Goal: Register for event/course

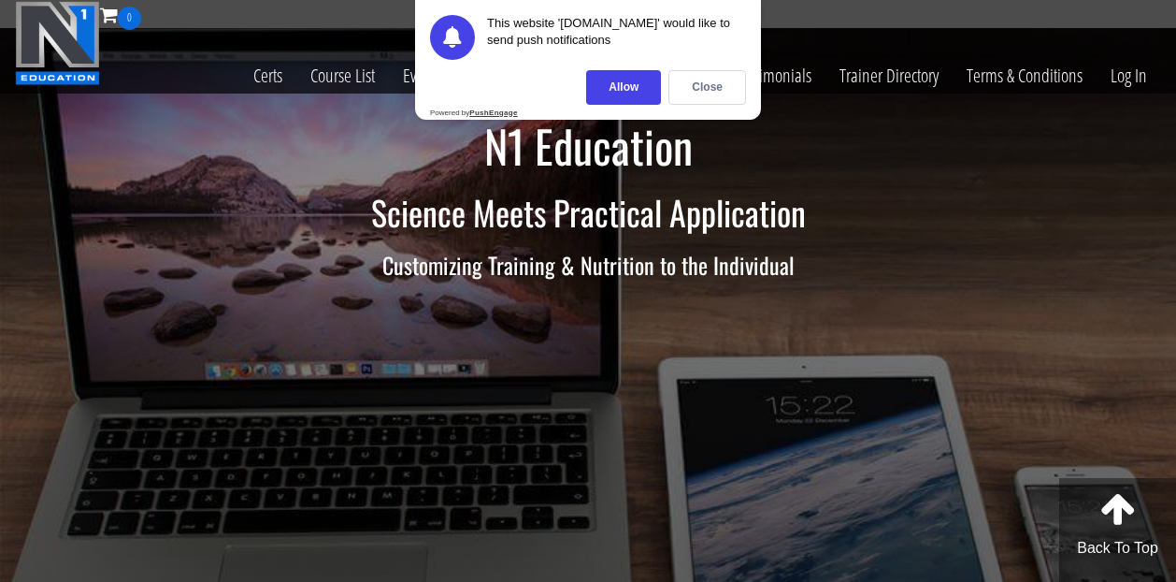
scroll to position [51, 0]
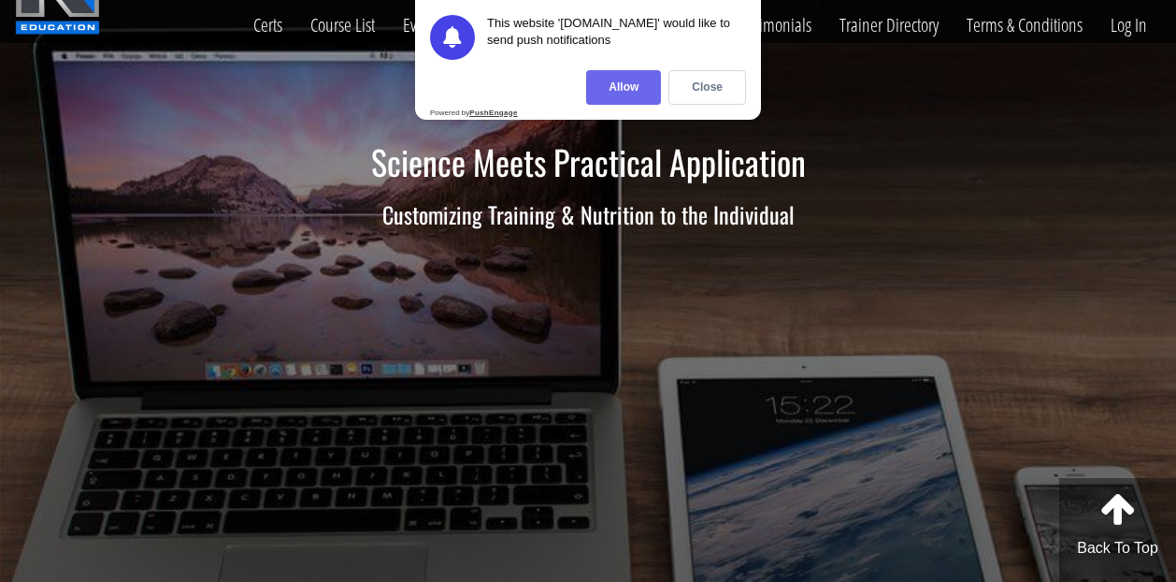
click at [642, 87] on div "Allow" at bounding box center [623, 87] width 75 height 35
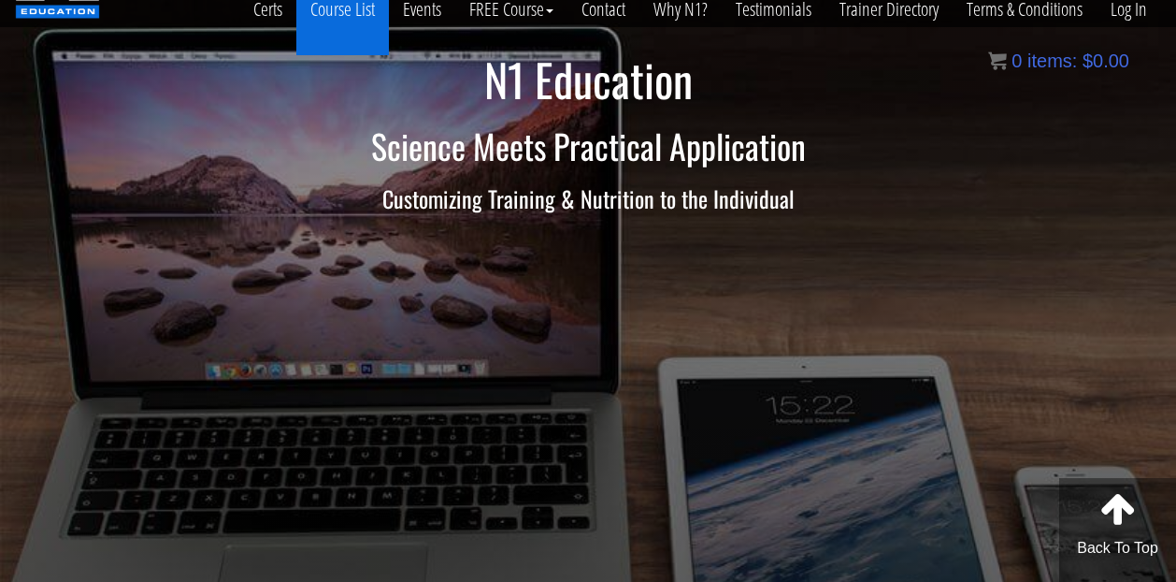
scroll to position [0, 0]
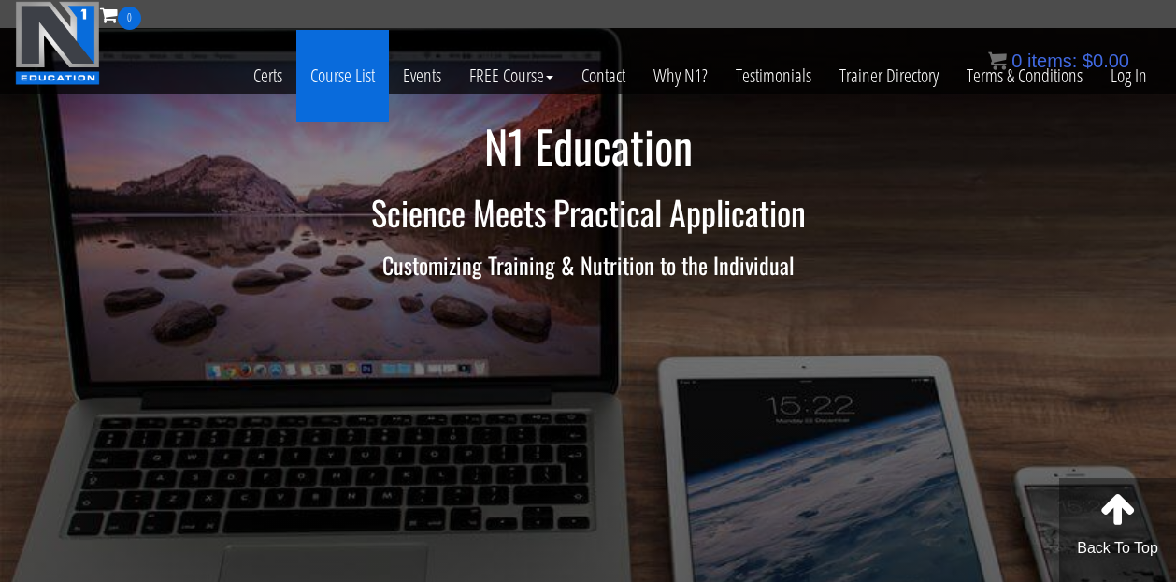
click at [327, 61] on link "Course List" at bounding box center [342, 76] width 93 height 92
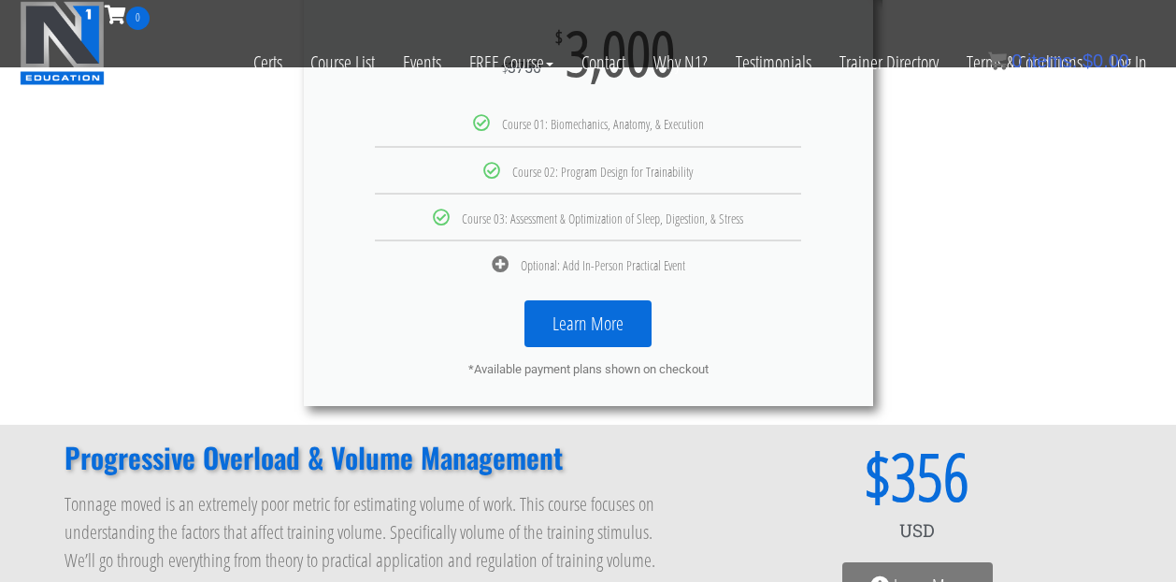
scroll to position [1121, 0]
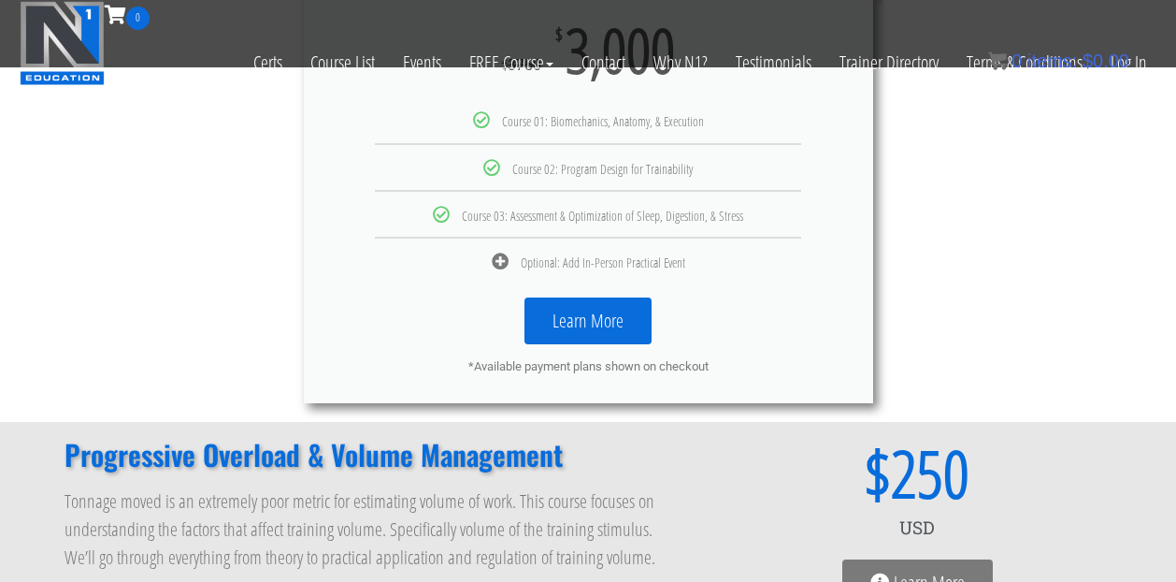
click at [496, 260] on icon at bounding box center [500, 261] width 17 height 17
click at [497, 259] on icon at bounding box center [500, 261] width 17 height 17
click at [518, 260] on div "Optional: Add In-Person Practical Event" at bounding box center [588, 261] width 541 height 17
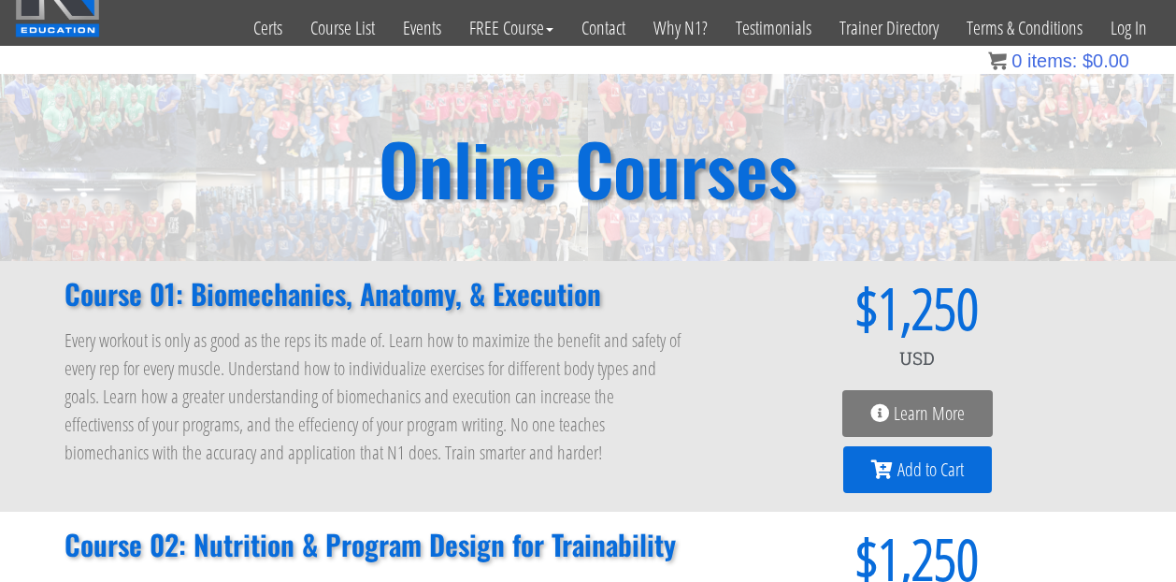
scroll to position [52, 0]
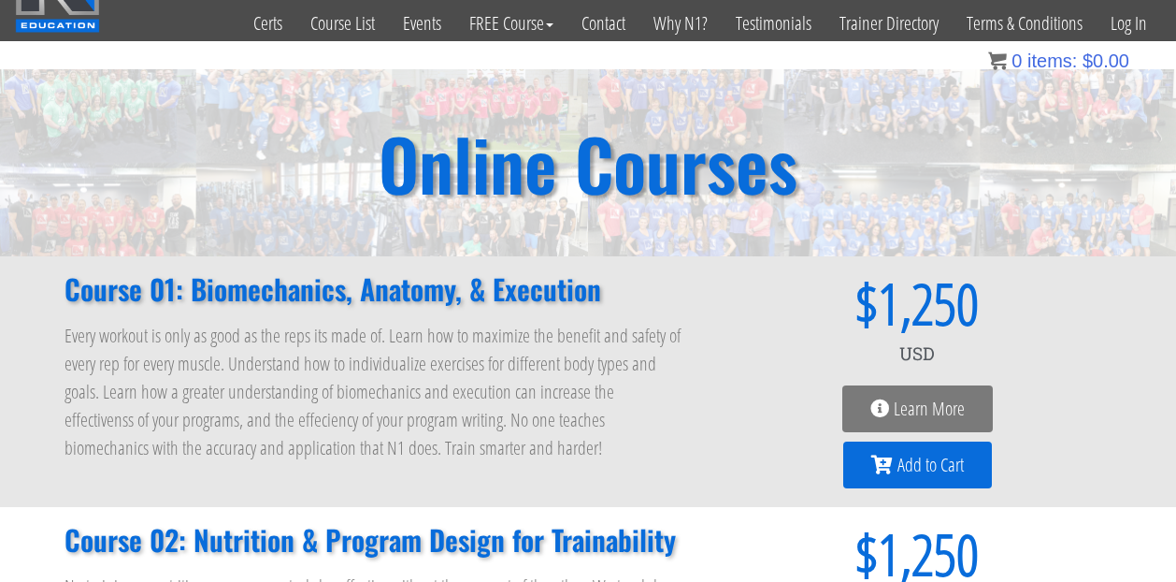
click at [449, 356] on p "Every workout is only as good as the reps its made of. Learn how to maximize th…" at bounding box center [375, 392] width 621 height 140
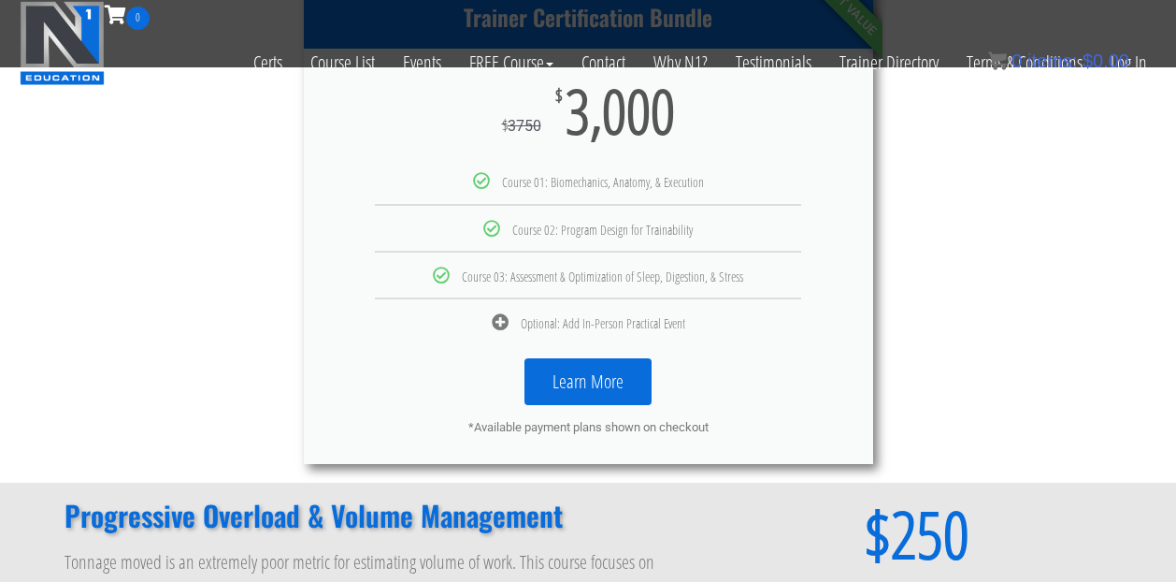
scroll to position [1064, 0]
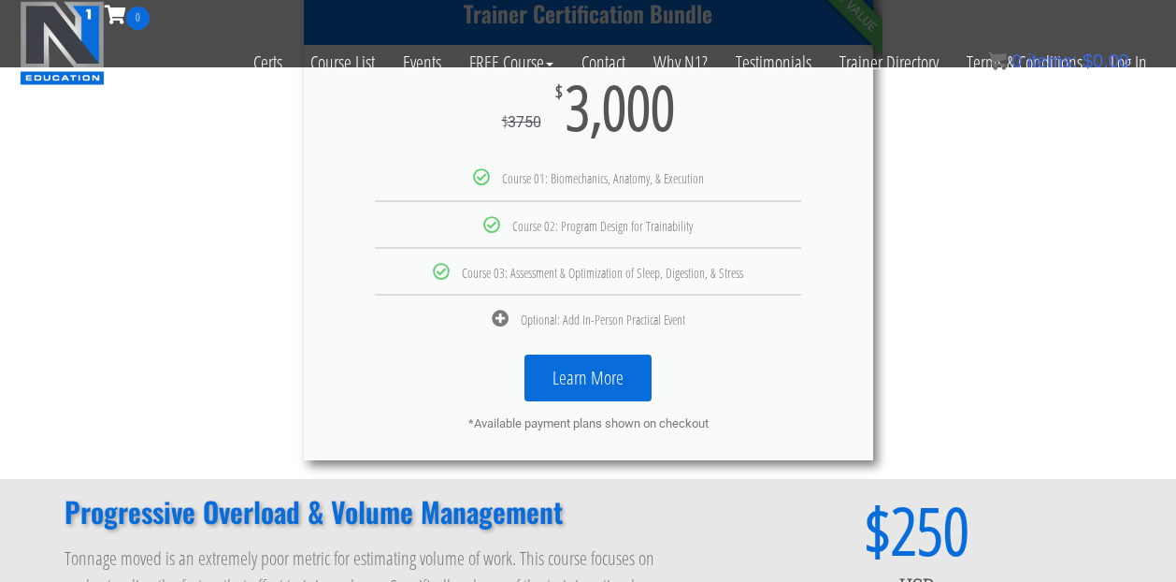
click at [541, 400] on link "Learn More" at bounding box center [588, 377] width 127 height 47
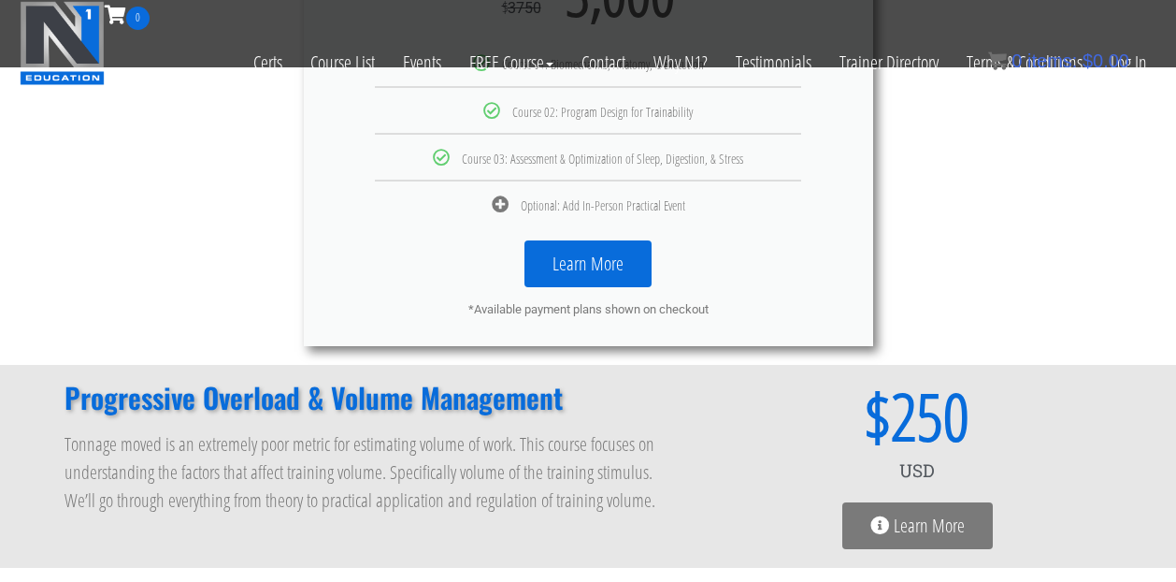
scroll to position [1199, 0]
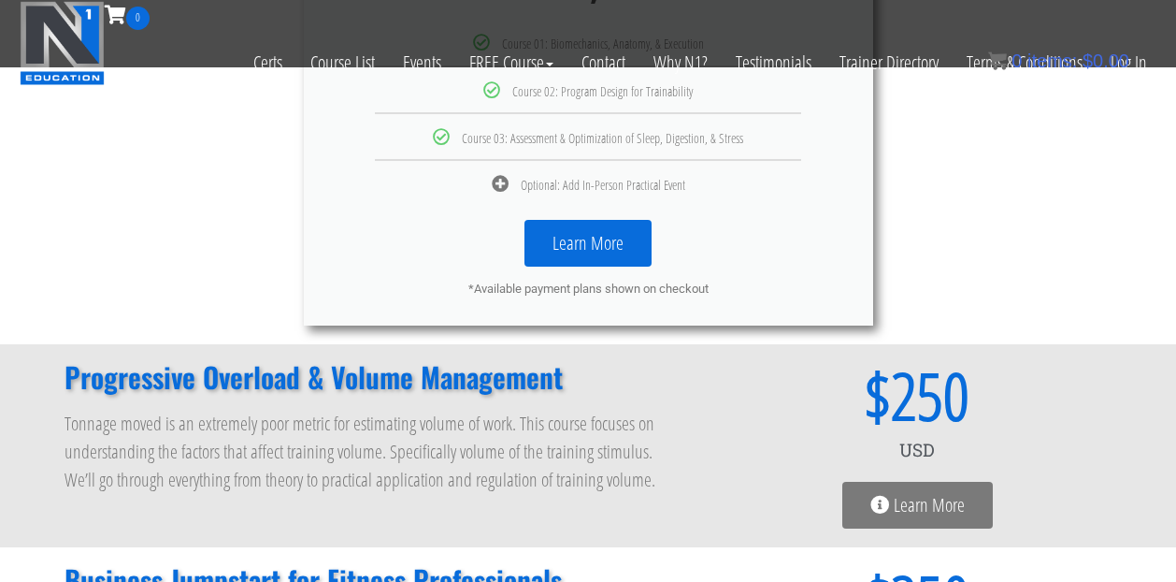
click at [619, 253] on link "Learn More" at bounding box center [588, 243] width 127 height 47
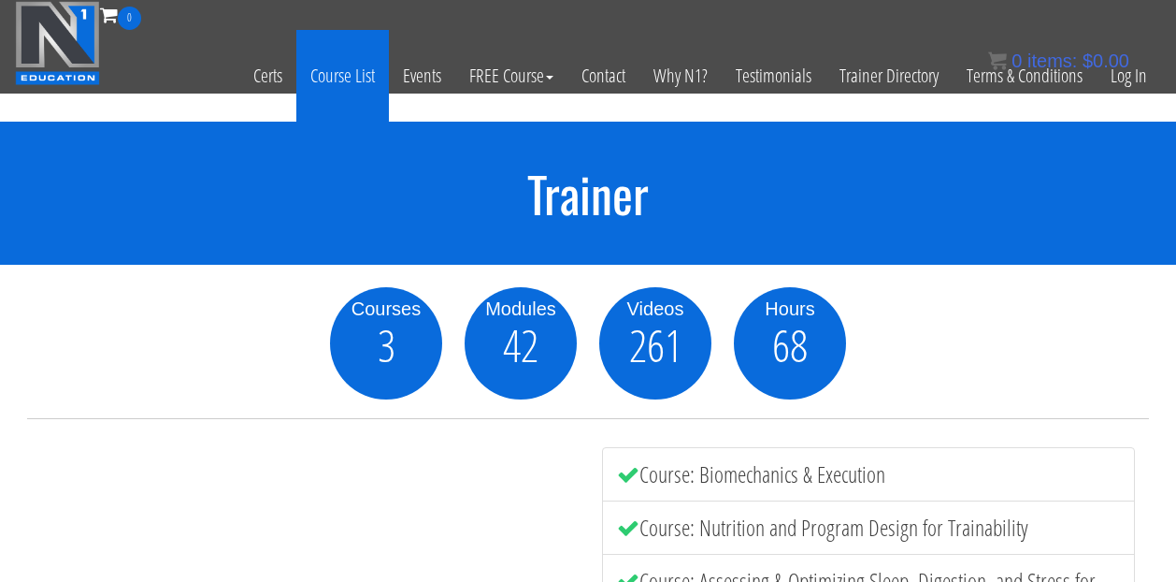
click at [355, 73] on link "Course List" at bounding box center [342, 76] width 93 height 92
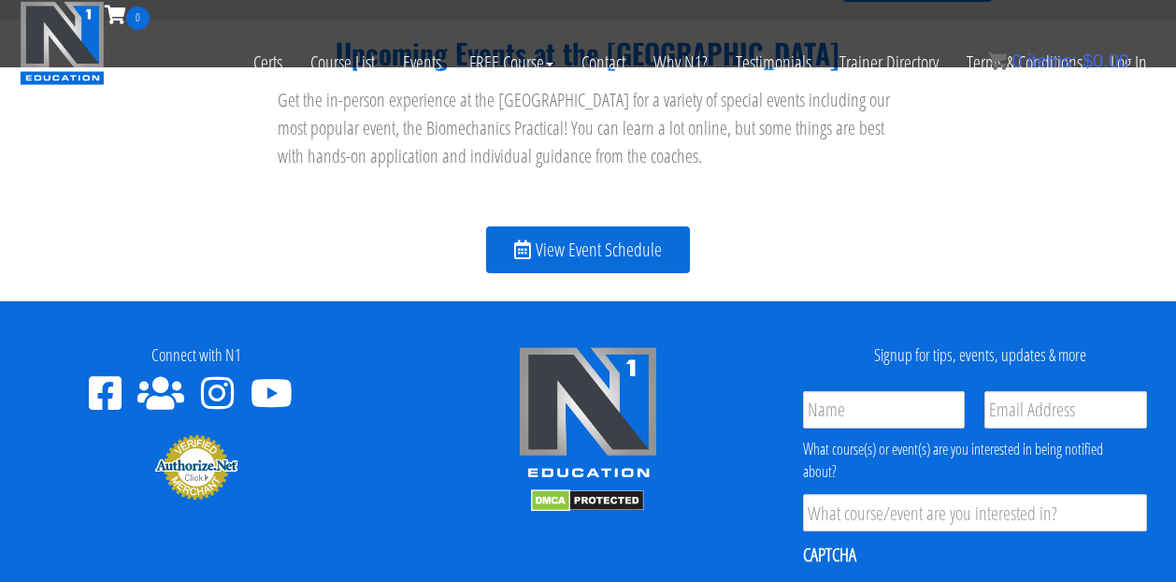
scroll to position [2213, 0]
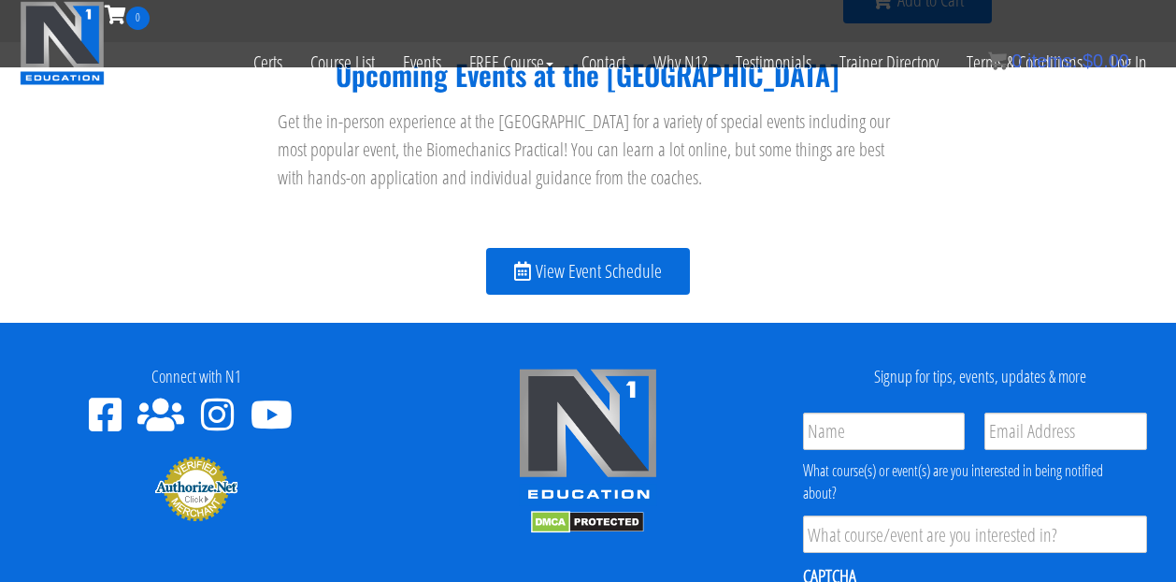
click at [579, 280] on span "View Event Schedule" at bounding box center [599, 271] width 126 height 19
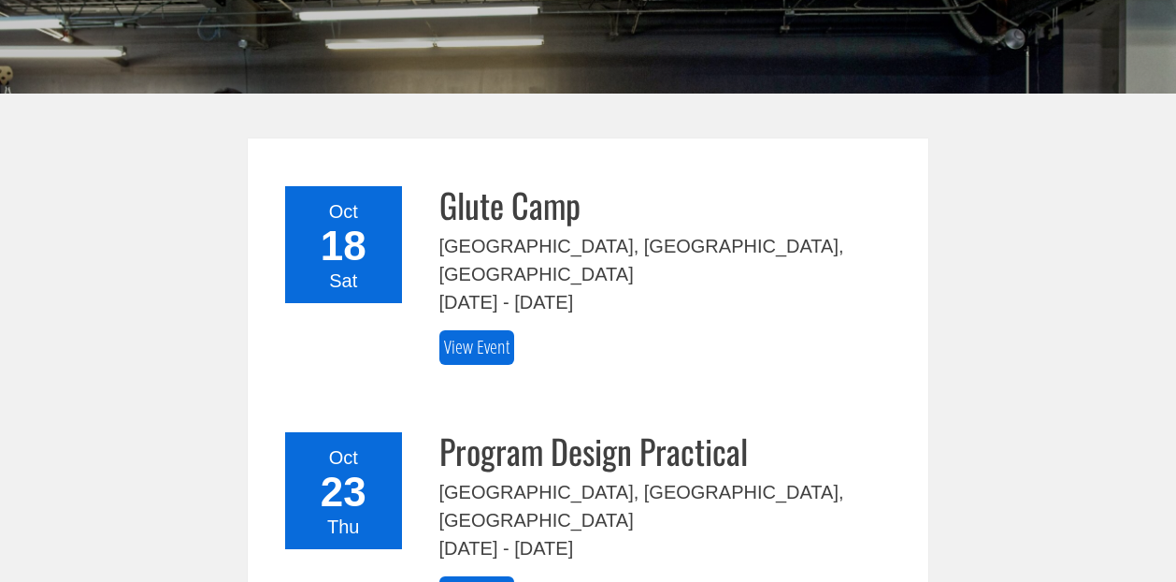
scroll to position [268, 0]
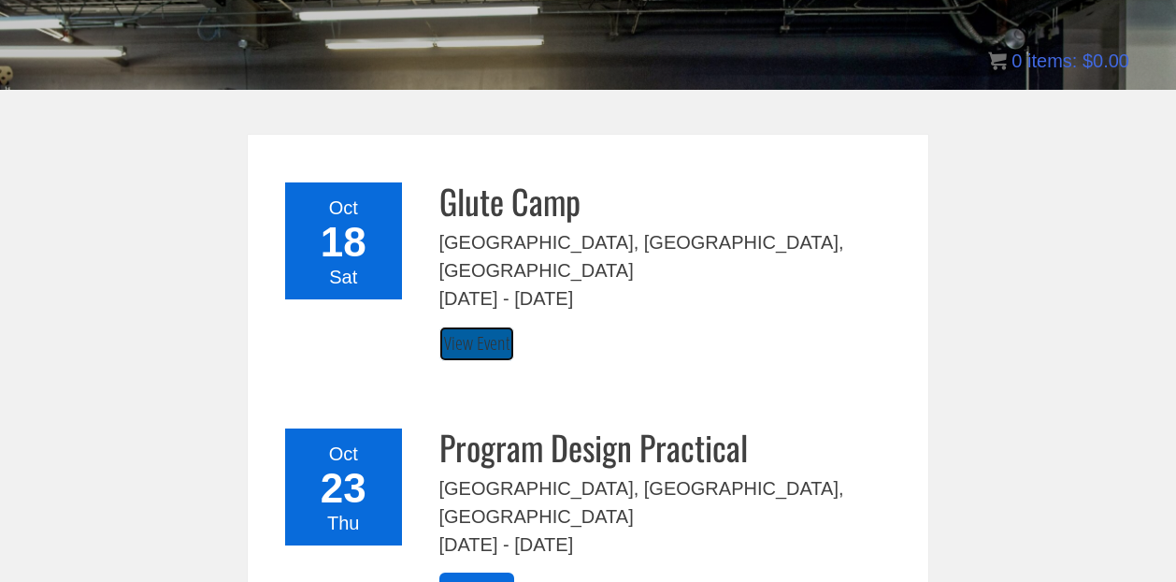
click at [479, 326] on link "View Event" at bounding box center [477, 343] width 75 height 35
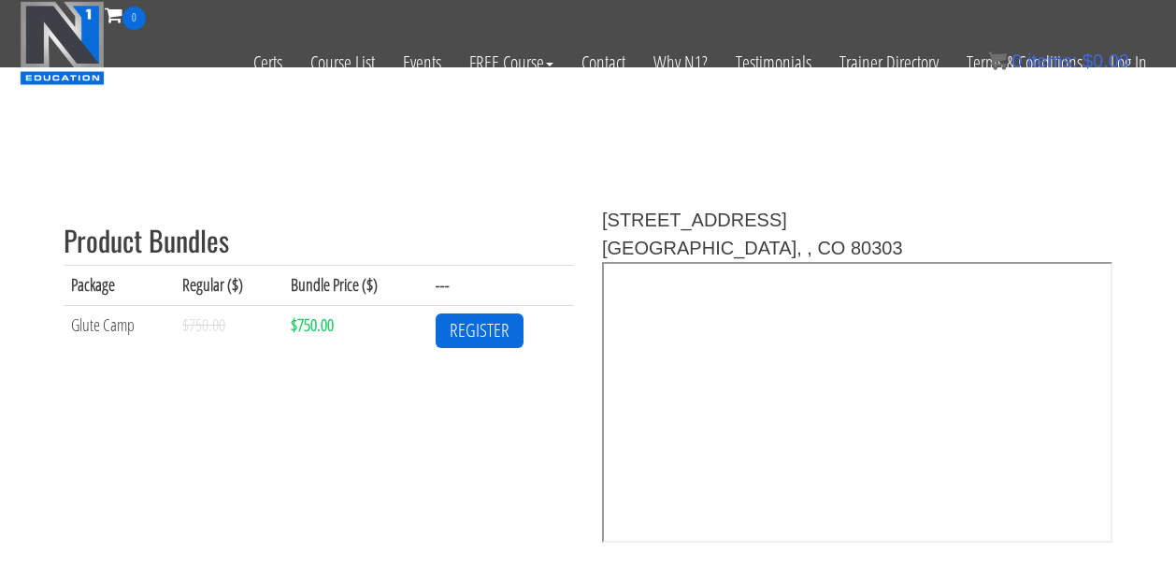
scroll to position [596, 0]
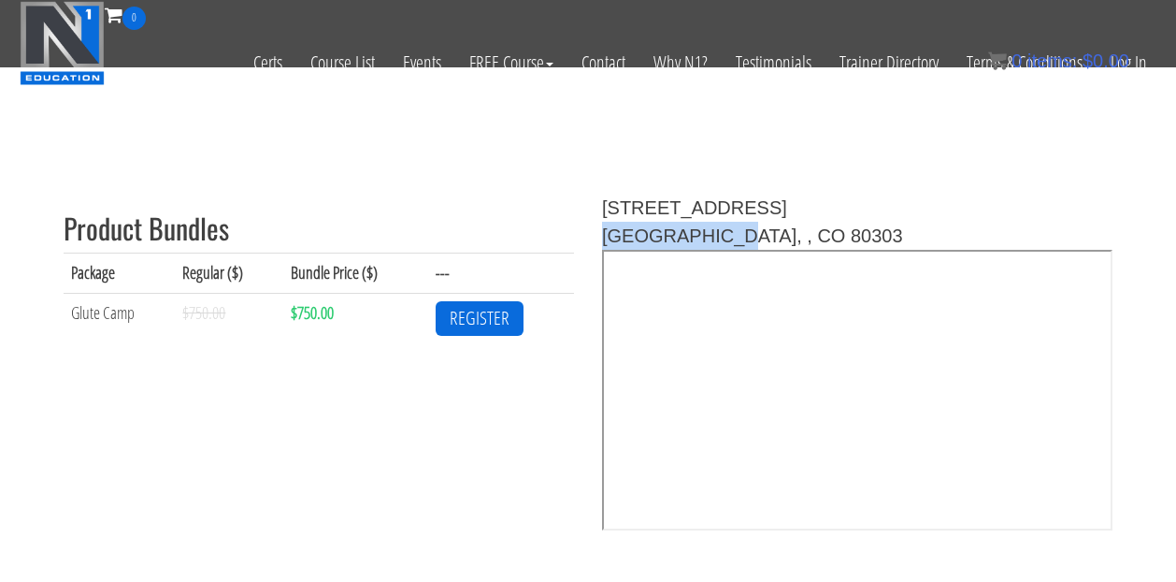
drag, startPoint x: 712, startPoint y: 236, endPoint x: 596, endPoint y: 236, distance: 116.0
click at [596, 236] on div "5455 Spine Road Unit G Boulder, , CO 80303" at bounding box center [857, 366] width 539 height 344
copy div "Boulder, , CO"
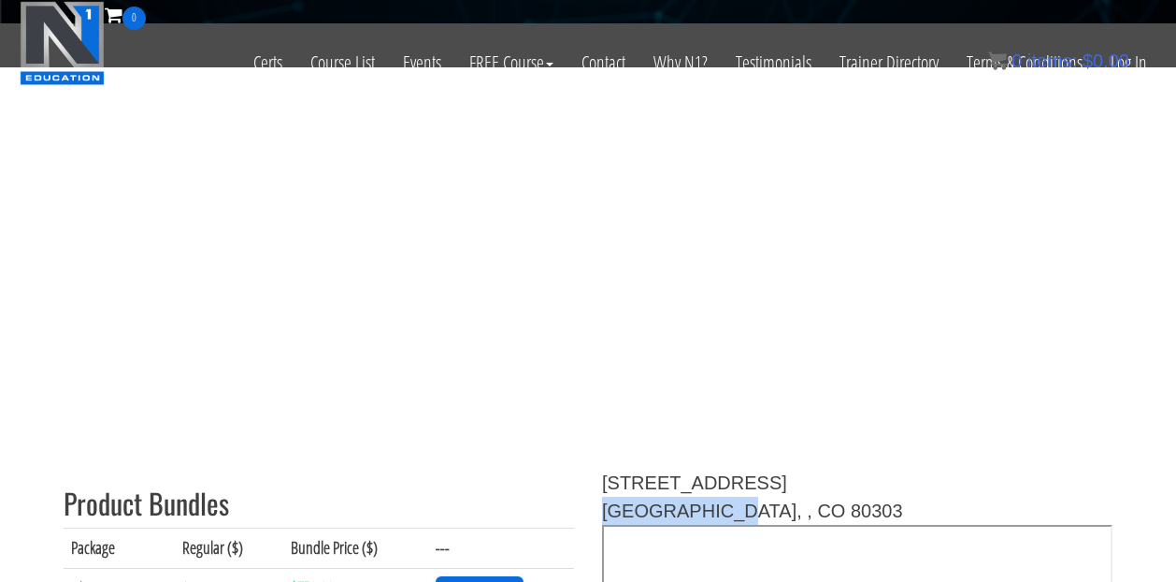
scroll to position [0, 0]
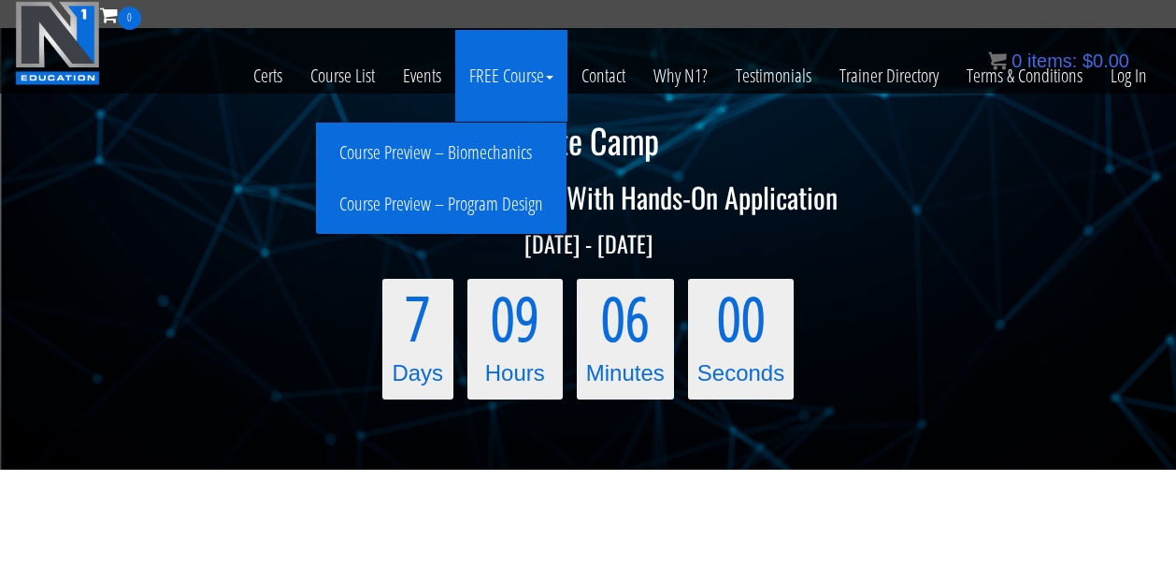
click at [470, 198] on link "Course Preview – Program Design" at bounding box center [441, 204] width 241 height 33
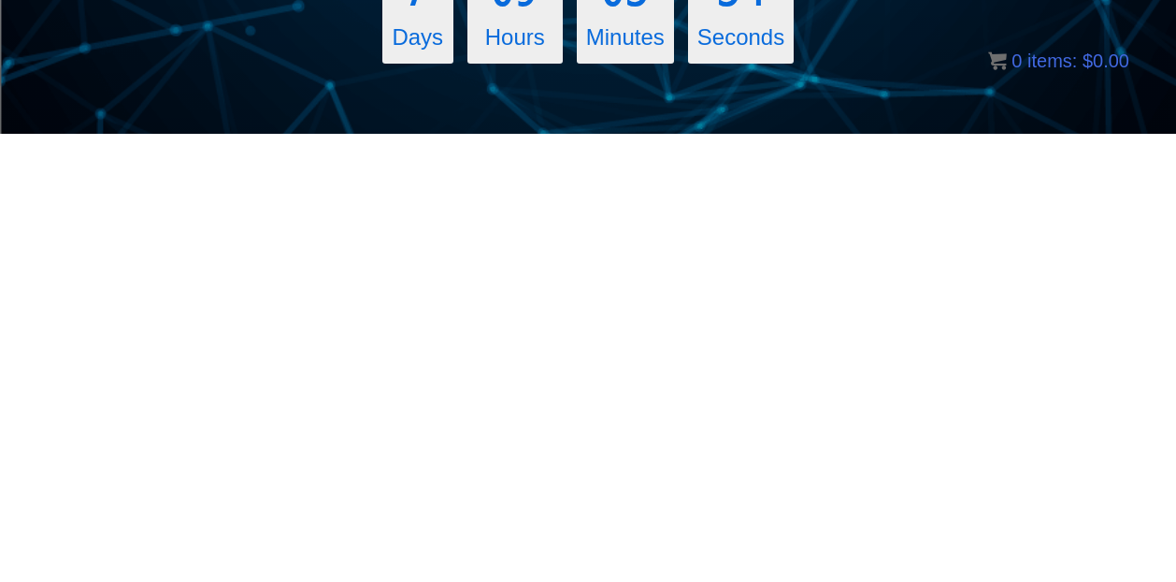
scroll to position [343, 0]
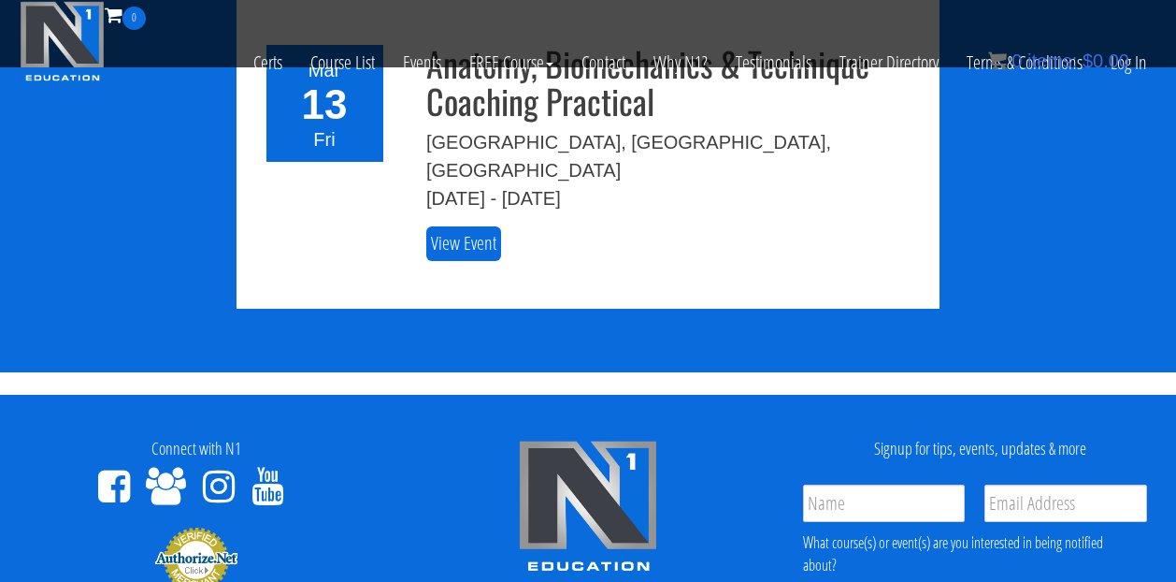
scroll to position [3349, 0]
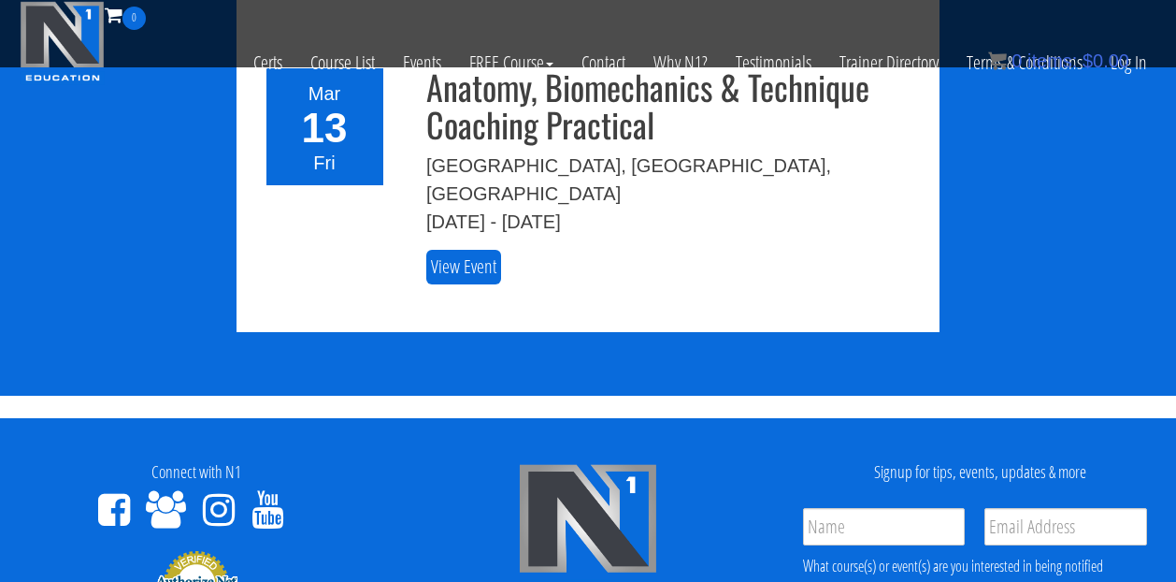
click at [225, 491] on icon at bounding box center [219, 509] width 32 height 37
